Goal: Task Accomplishment & Management: Complete application form

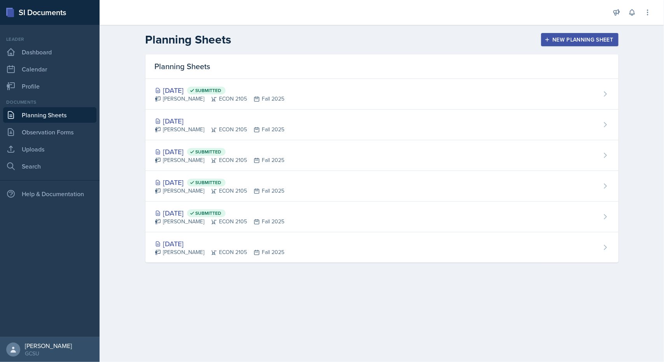
click at [572, 43] on div "New Planning Sheet" at bounding box center [579, 40] width 67 height 6
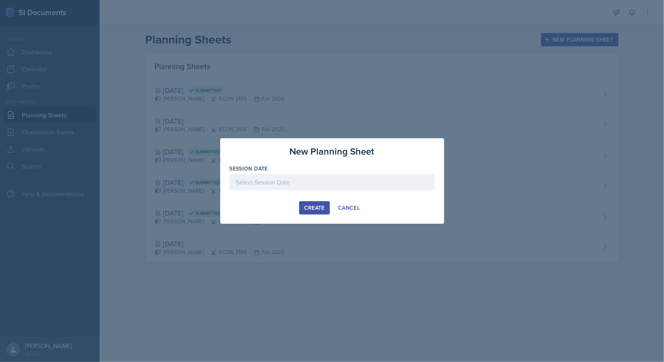
click at [307, 181] on div at bounding box center [331, 182] width 205 height 16
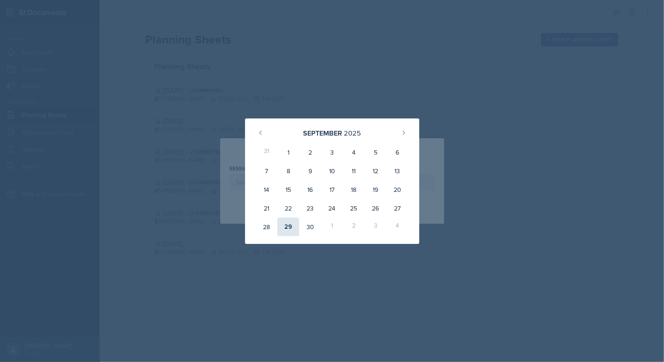
click at [287, 224] on div "29" at bounding box center [288, 227] width 22 height 19
type input "[DATE]"
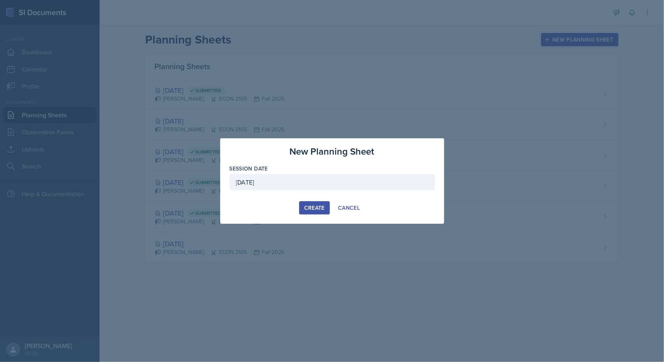
click at [309, 214] on button "Create" at bounding box center [314, 207] width 31 height 13
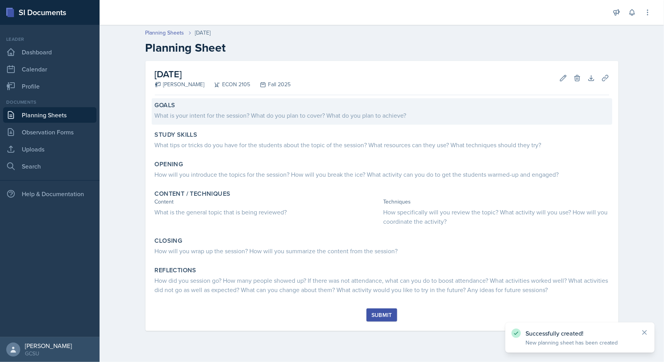
click at [230, 111] on div "What is your intent for the session? What do you plan to cover? What do you pla…" at bounding box center [382, 115] width 454 height 9
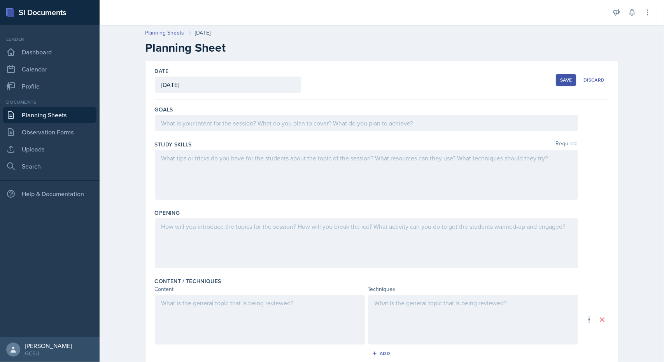
click at [228, 116] on div at bounding box center [366, 123] width 423 height 16
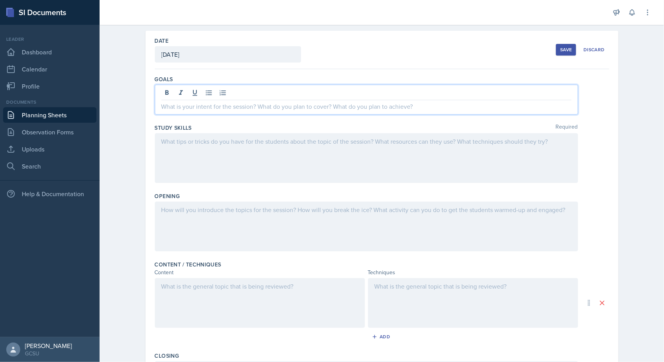
scroll to position [30, 0]
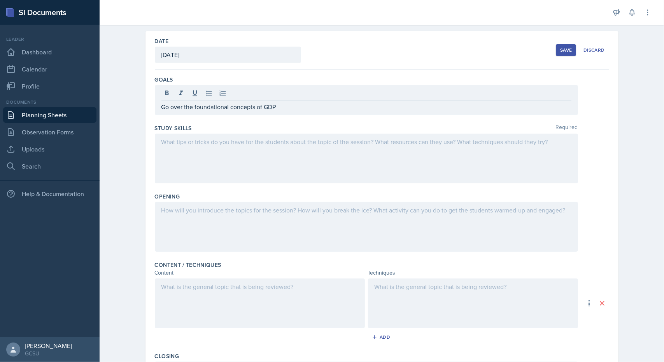
click at [162, 151] on div at bounding box center [366, 159] width 423 height 50
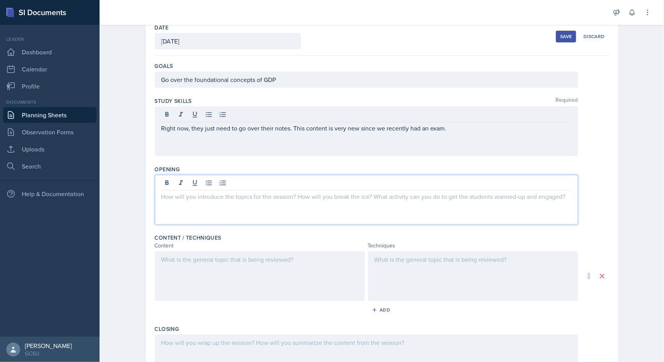
click at [337, 184] on div at bounding box center [366, 200] width 423 height 50
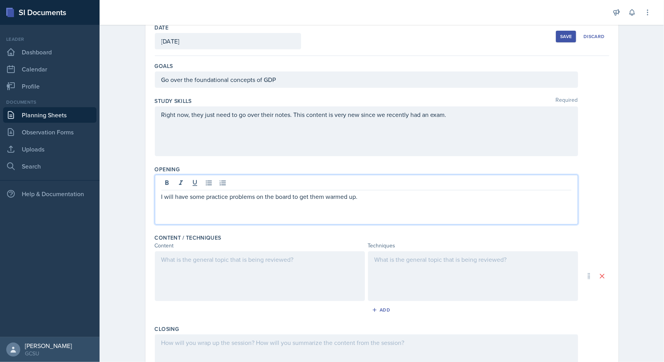
click at [247, 272] on div at bounding box center [260, 277] width 210 height 50
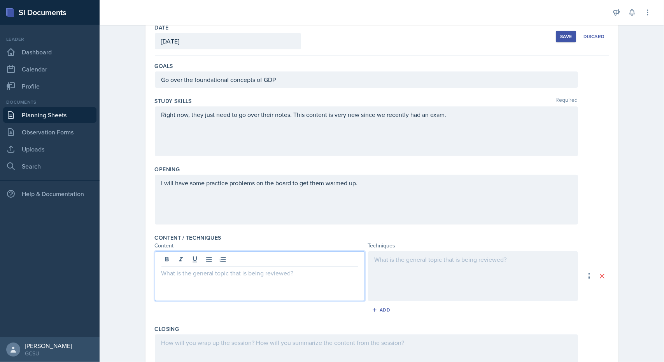
scroll to position [57, 0]
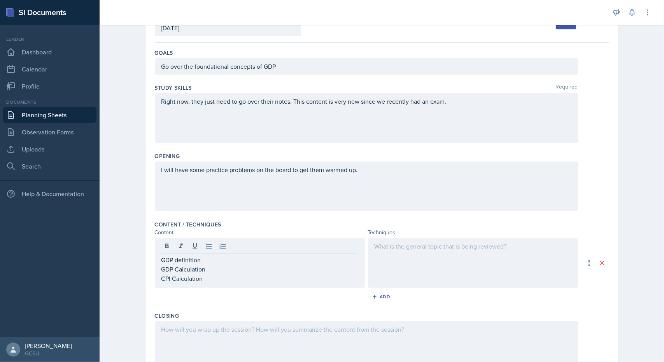
click at [405, 261] on div at bounding box center [473, 263] width 210 height 50
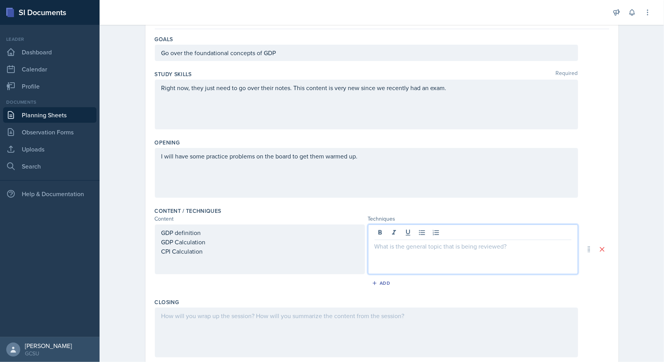
click at [247, 245] on div "GDP definition GDP Calculation CPI Calculation" at bounding box center [259, 242] width 197 height 28
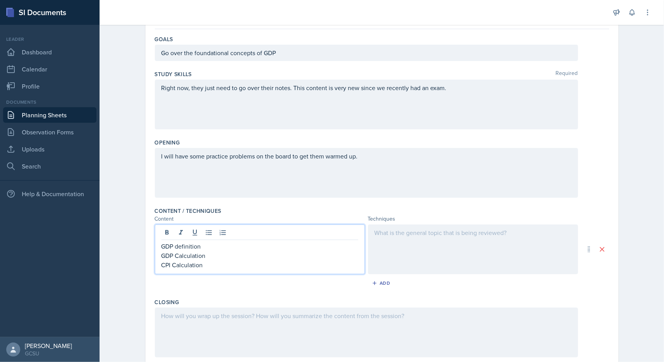
click at [436, 234] on div at bounding box center [473, 250] width 210 height 50
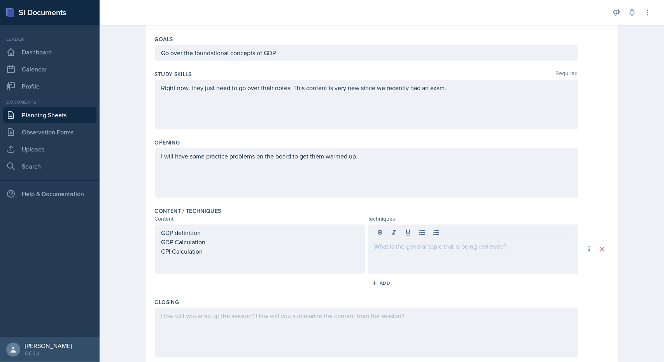
click at [430, 250] on div at bounding box center [473, 250] width 210 height 50
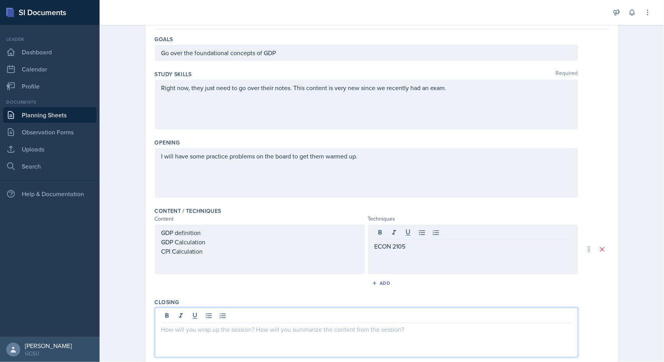
click at [262, 318] on div at bounding box center [366, 333] width 423 height 50
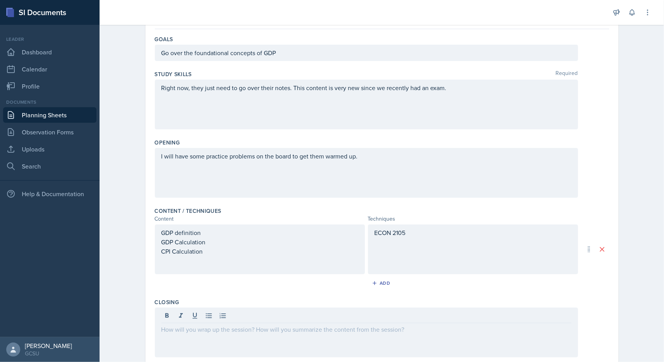
scroll to position [164, 0]
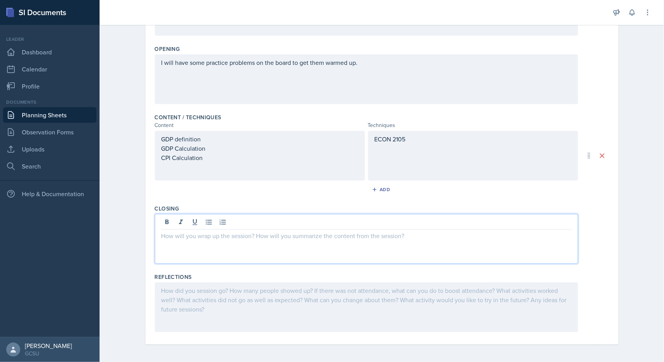
click at [286, 238] on p at bounding box center [366, 235] width 410 height 9
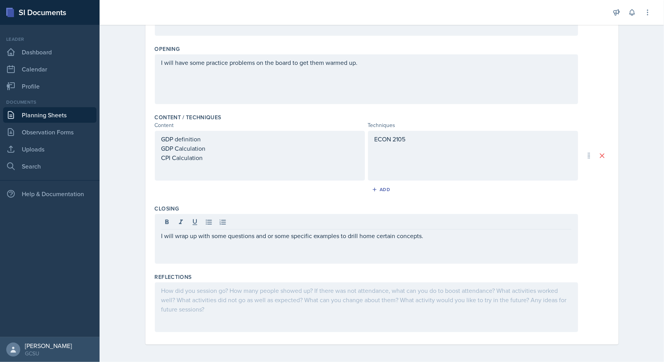
scroll to position [0, 0]
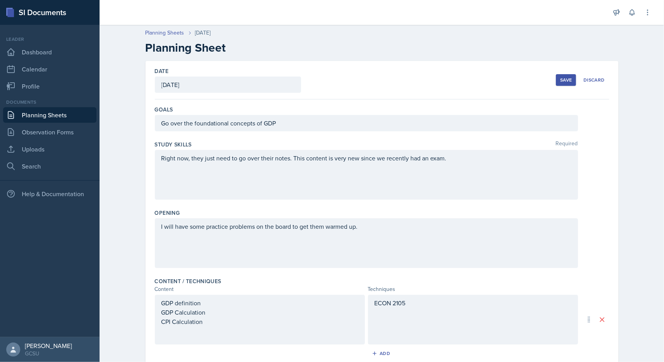
click at [568, 79] on div "Save" at bounding box center [566, 80] width 12 height 6
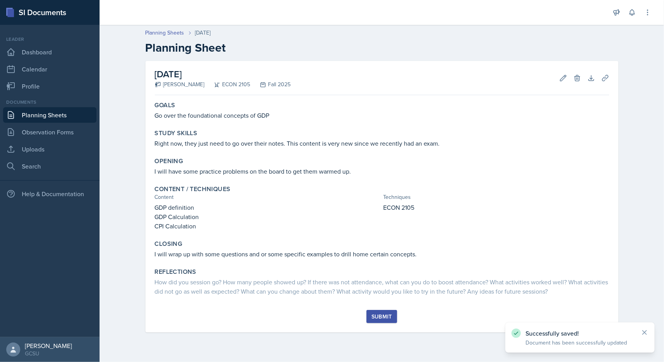
click at [385, 315] on div "Submit" at bounding box center [381, 317] width 21 height 6
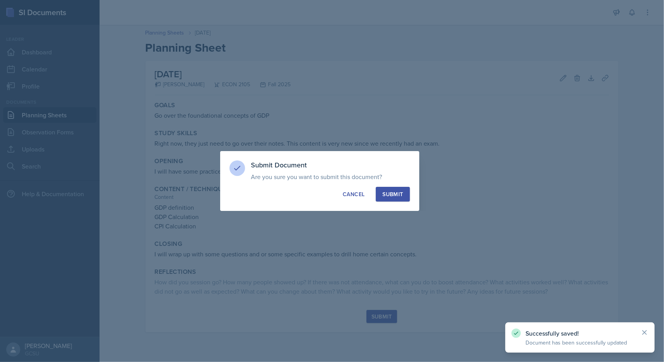
click at [389, 198] on div "Submit" at bounding box center [392, 194] width 21 height 8
